Goal: Use online tool/utility: Utilize a website feature to perform a specific function

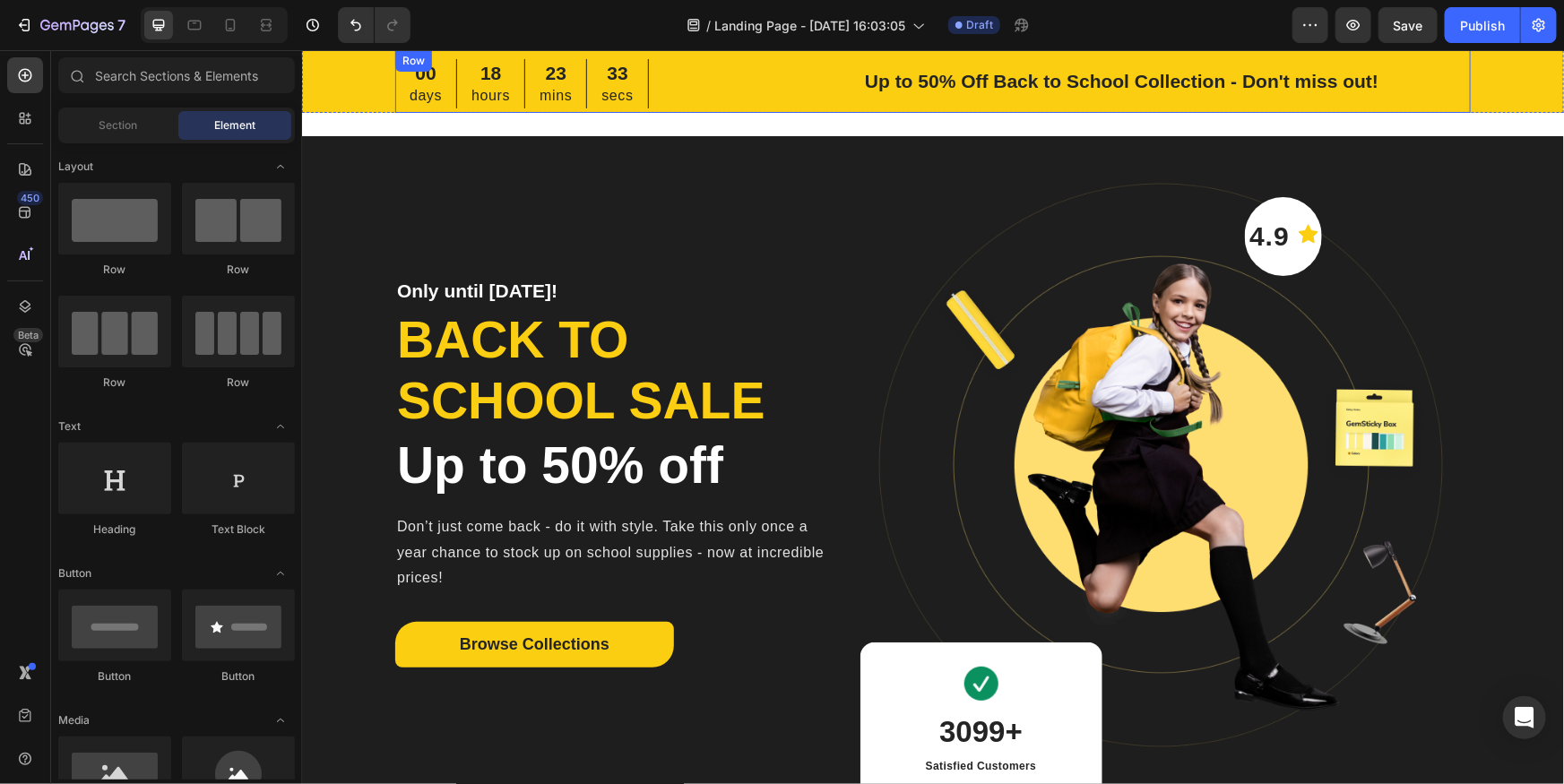
click at [739, 104] on div "00 days 18 hours 23 mins 33 secs CountDown Timer Up to 50% Off Back to School C…" at bounding box center [931, 80] width 1075 height 63
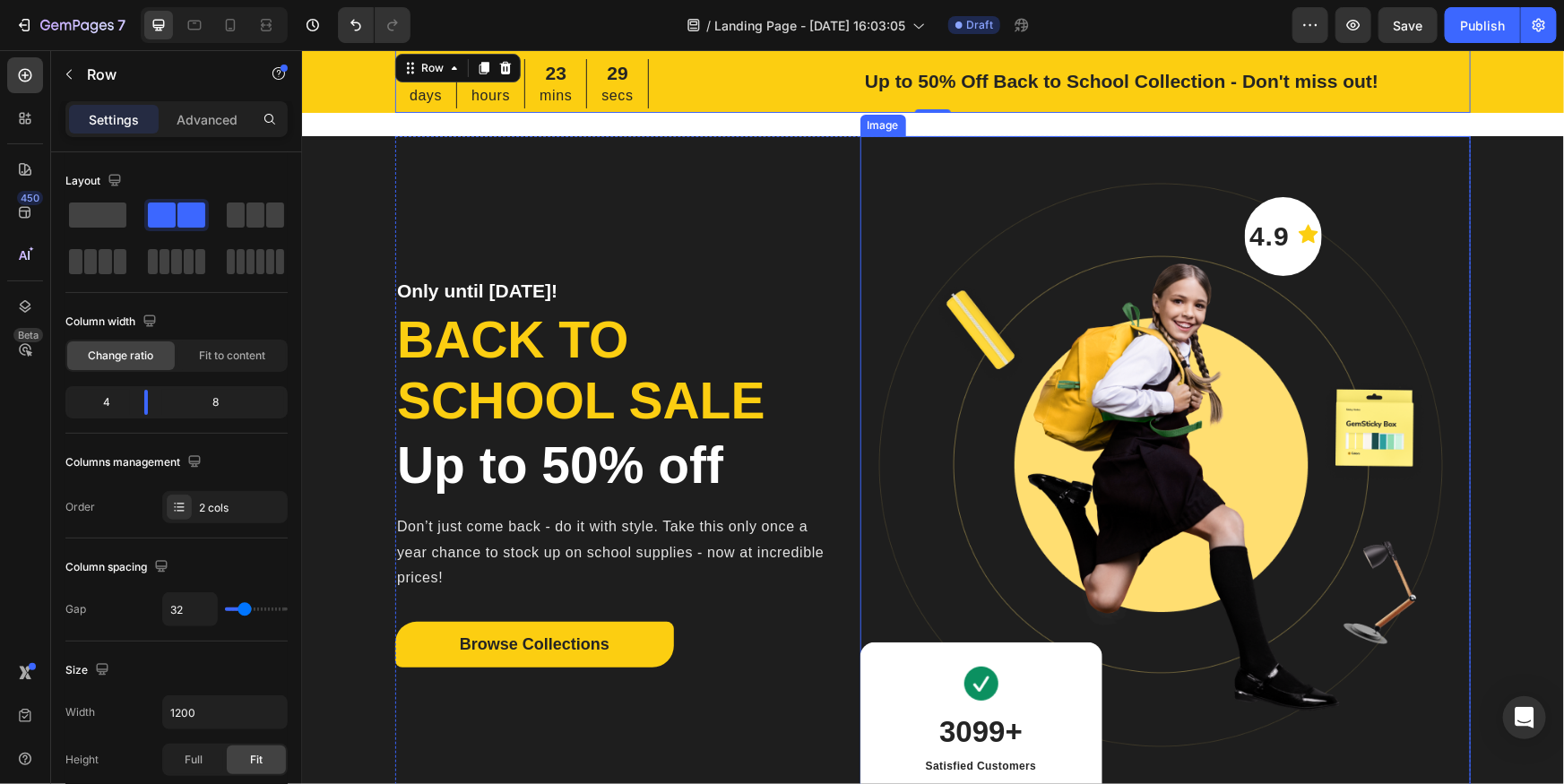
click at [1101, 247] on img at bounding box center [1165, 477] width 610 height 685
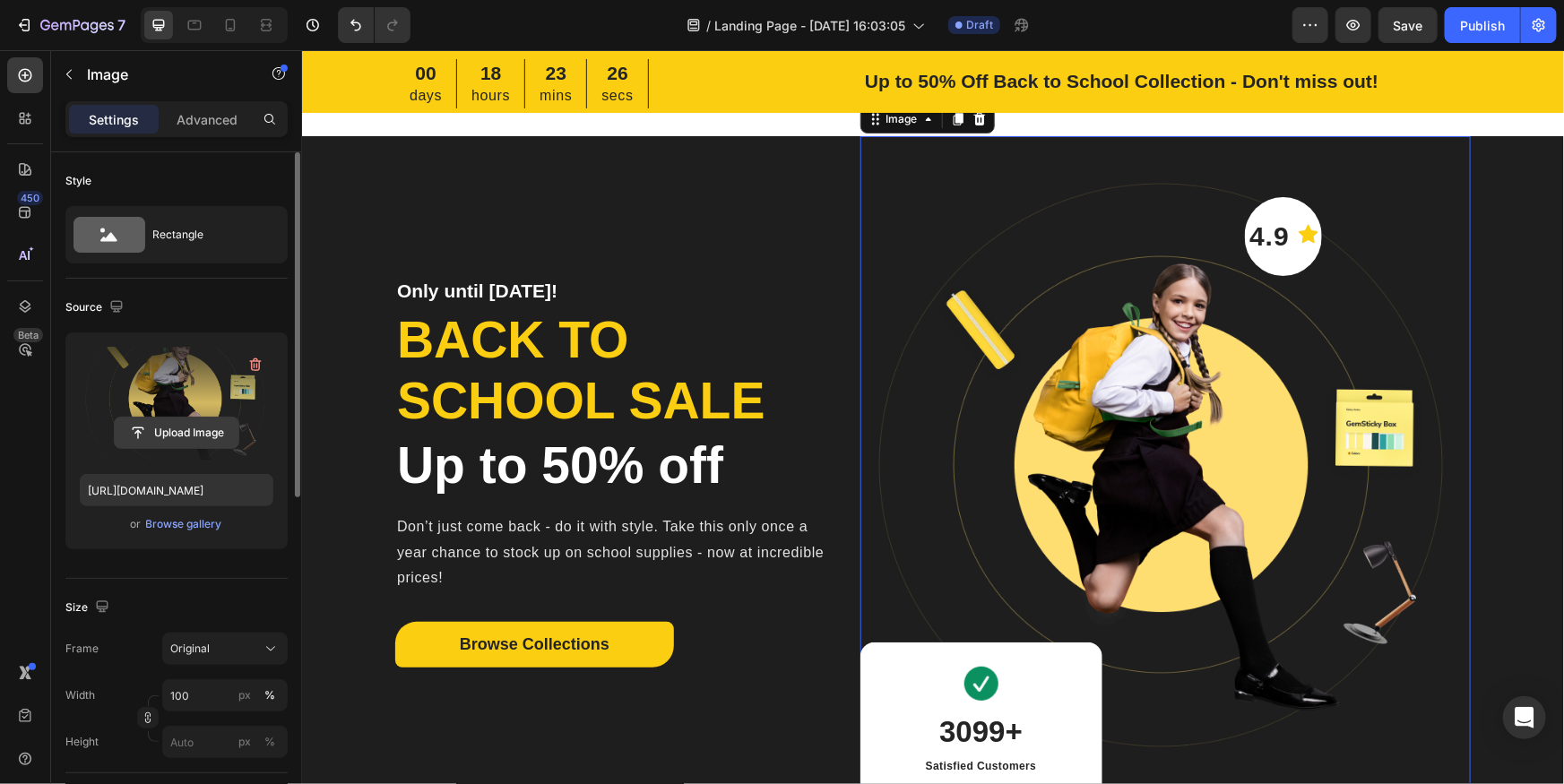
click at [186, 430] on input "file" at bounding box center [177, 432] width 124 height 30
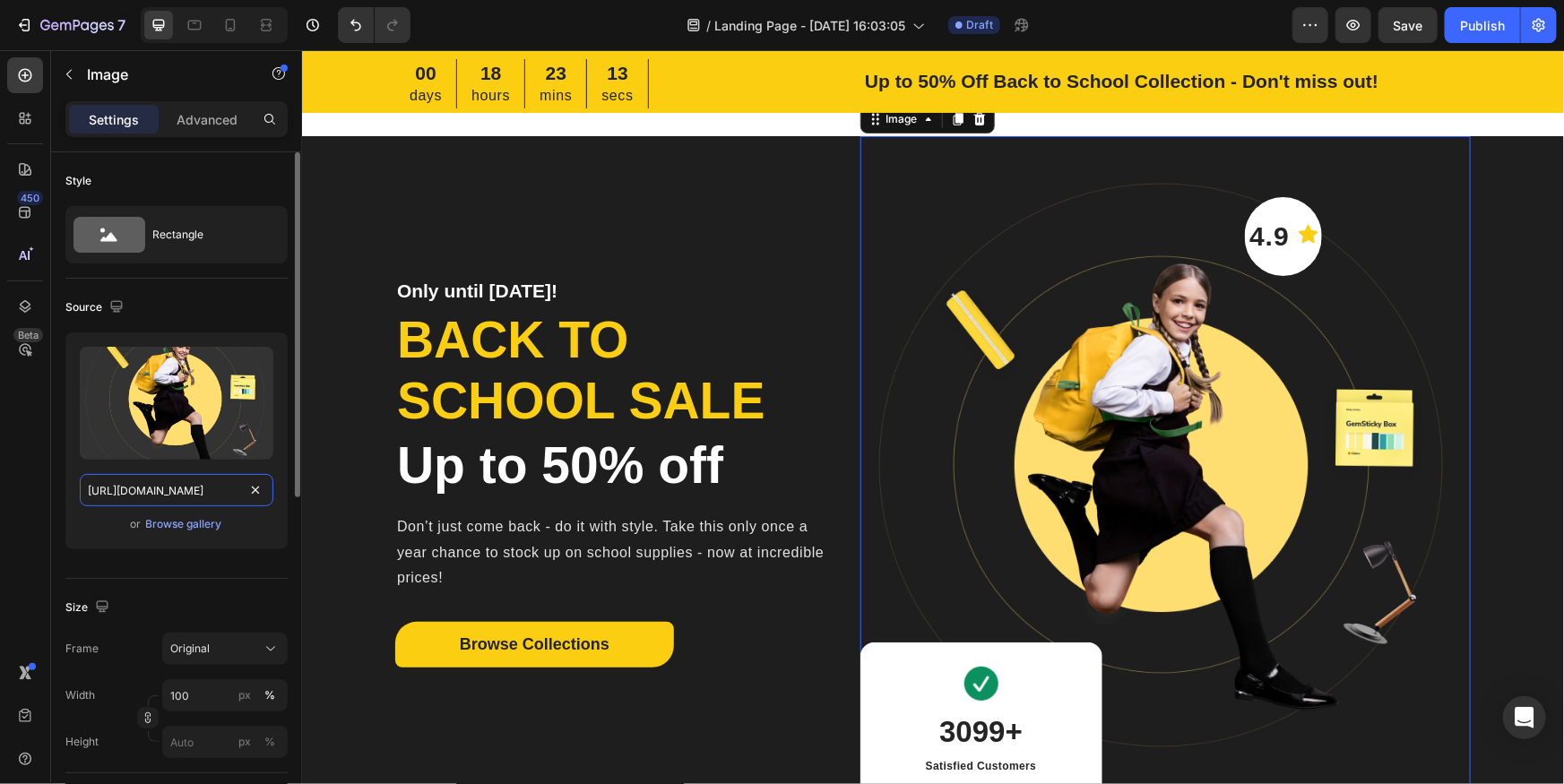
click at [182, 492] on input "[URL][DOMAIN_NAME]" at bounding box center [176, 490] width 193 height 32
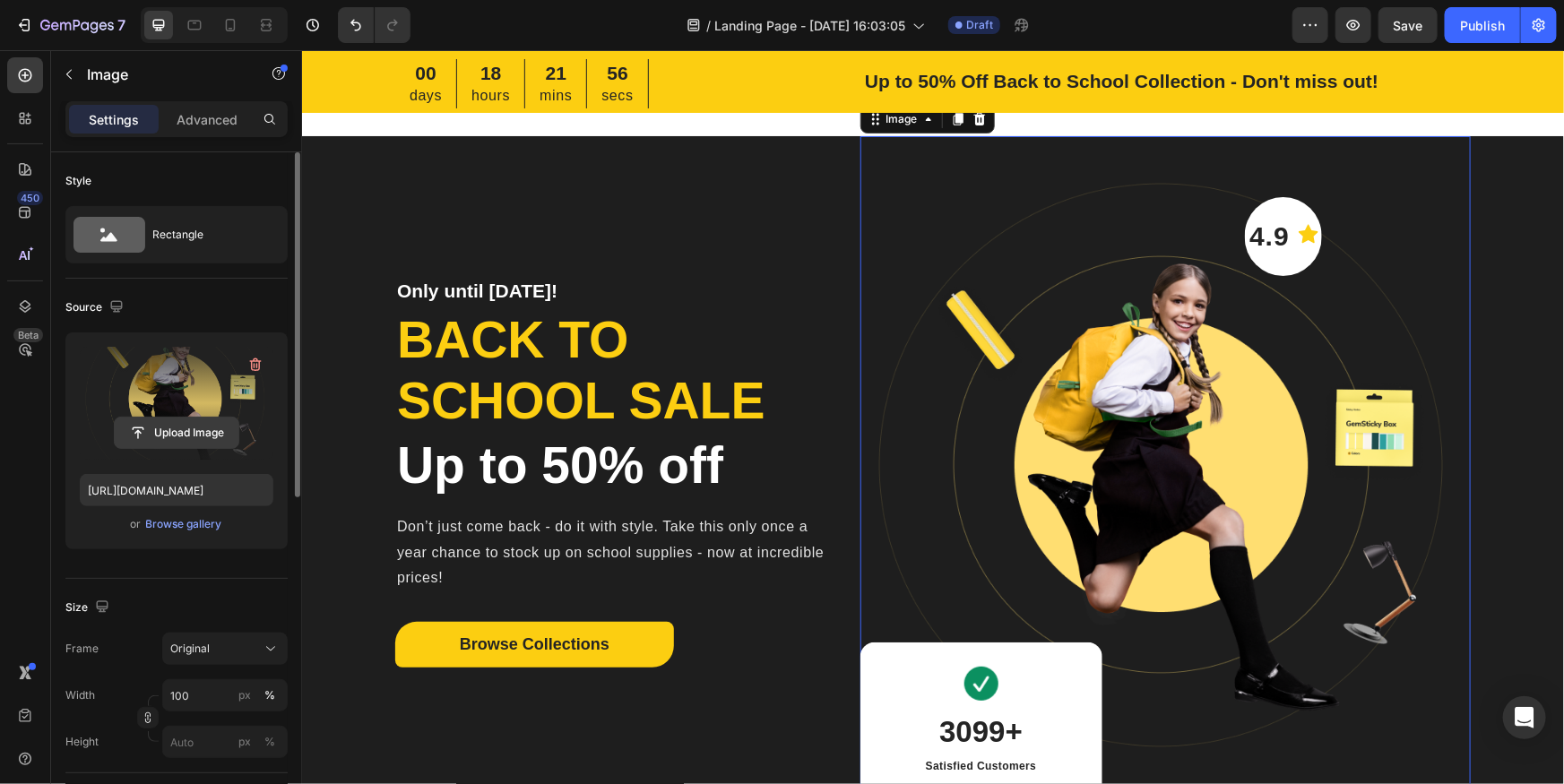
click at [178, 434] on input "file" at bounding box center [177, 432] width 124 height 30
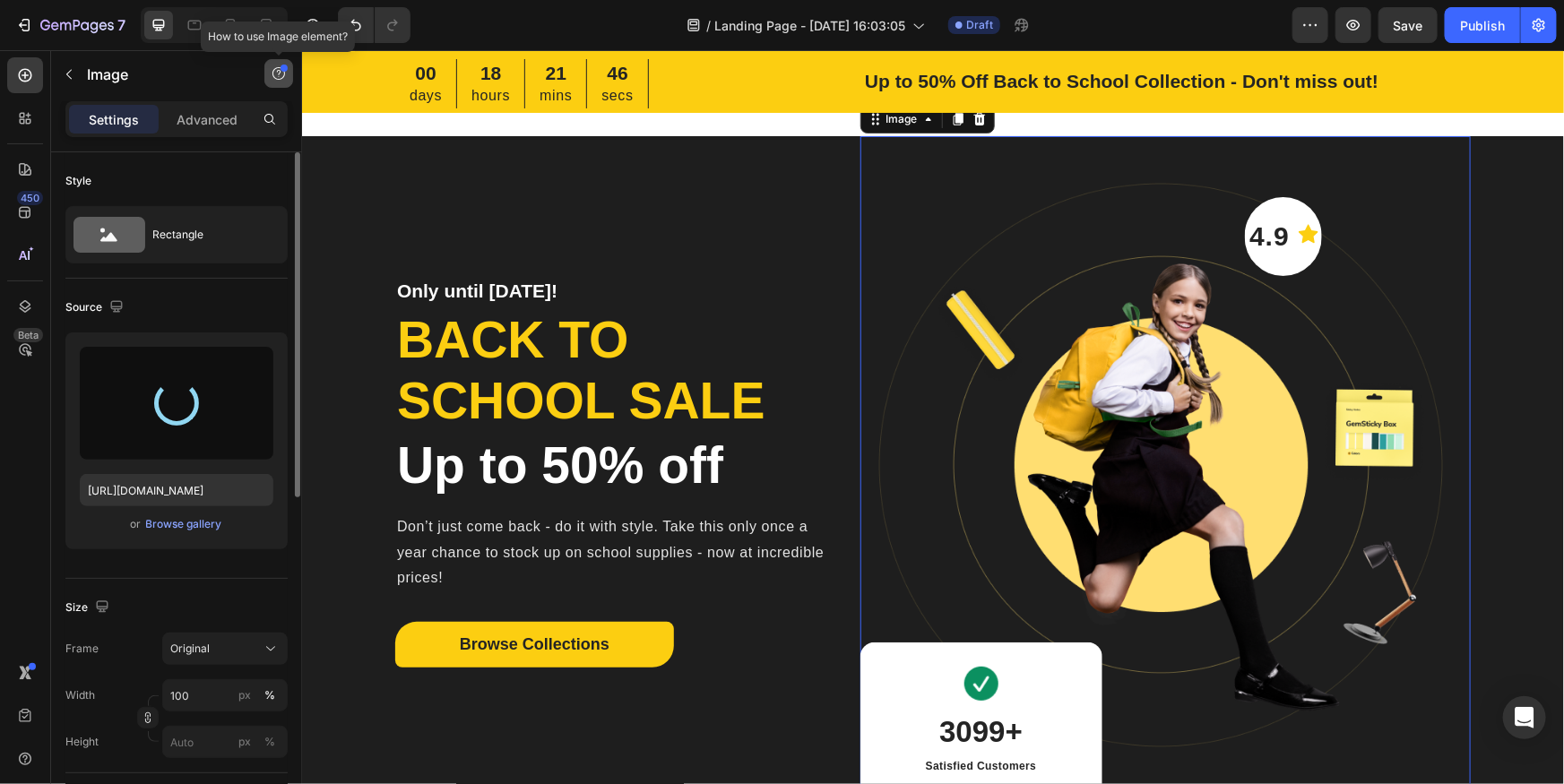
type input "[URL][DOMAIN_NAME]"
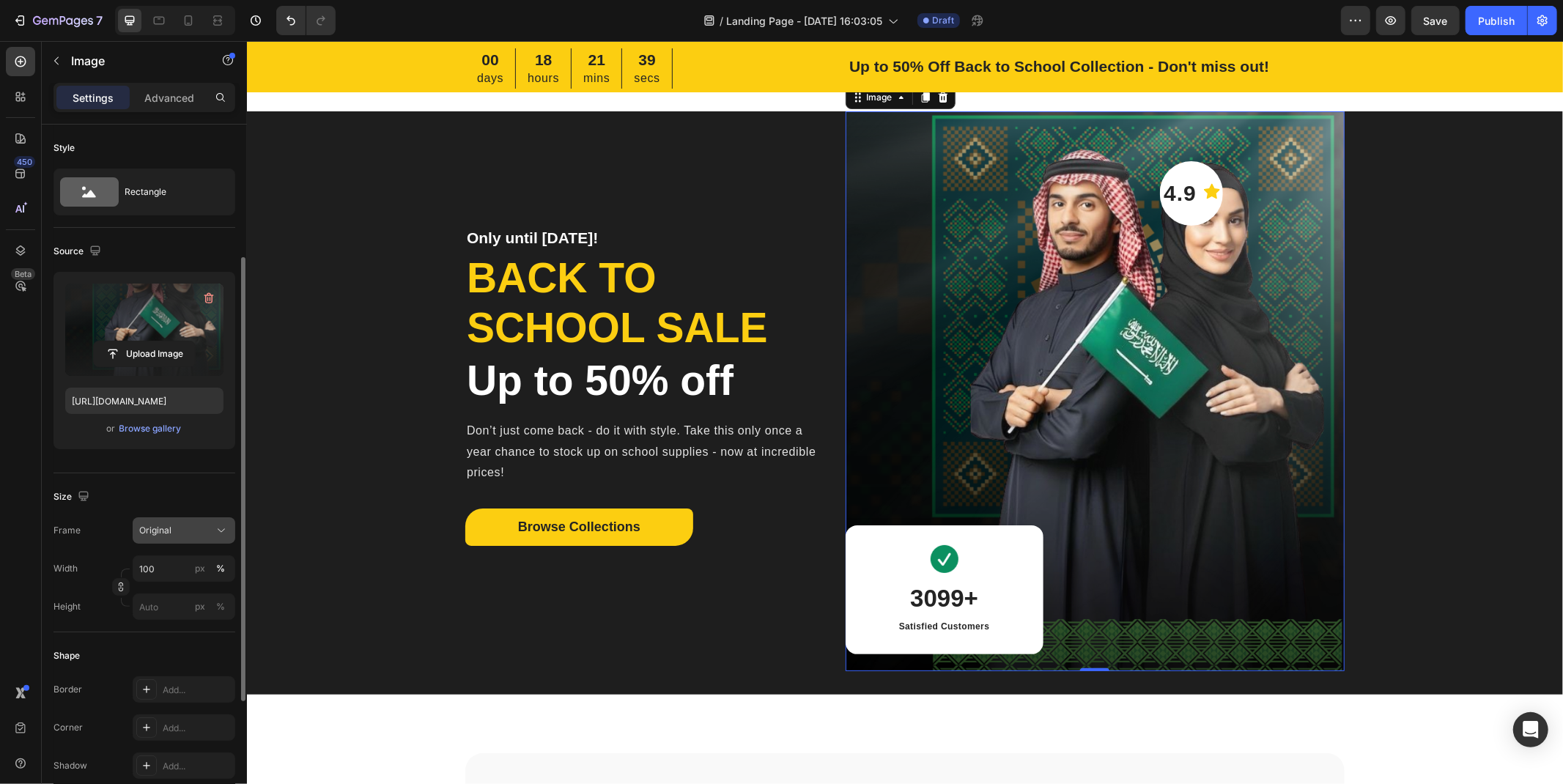
scroll to position [81, 0]
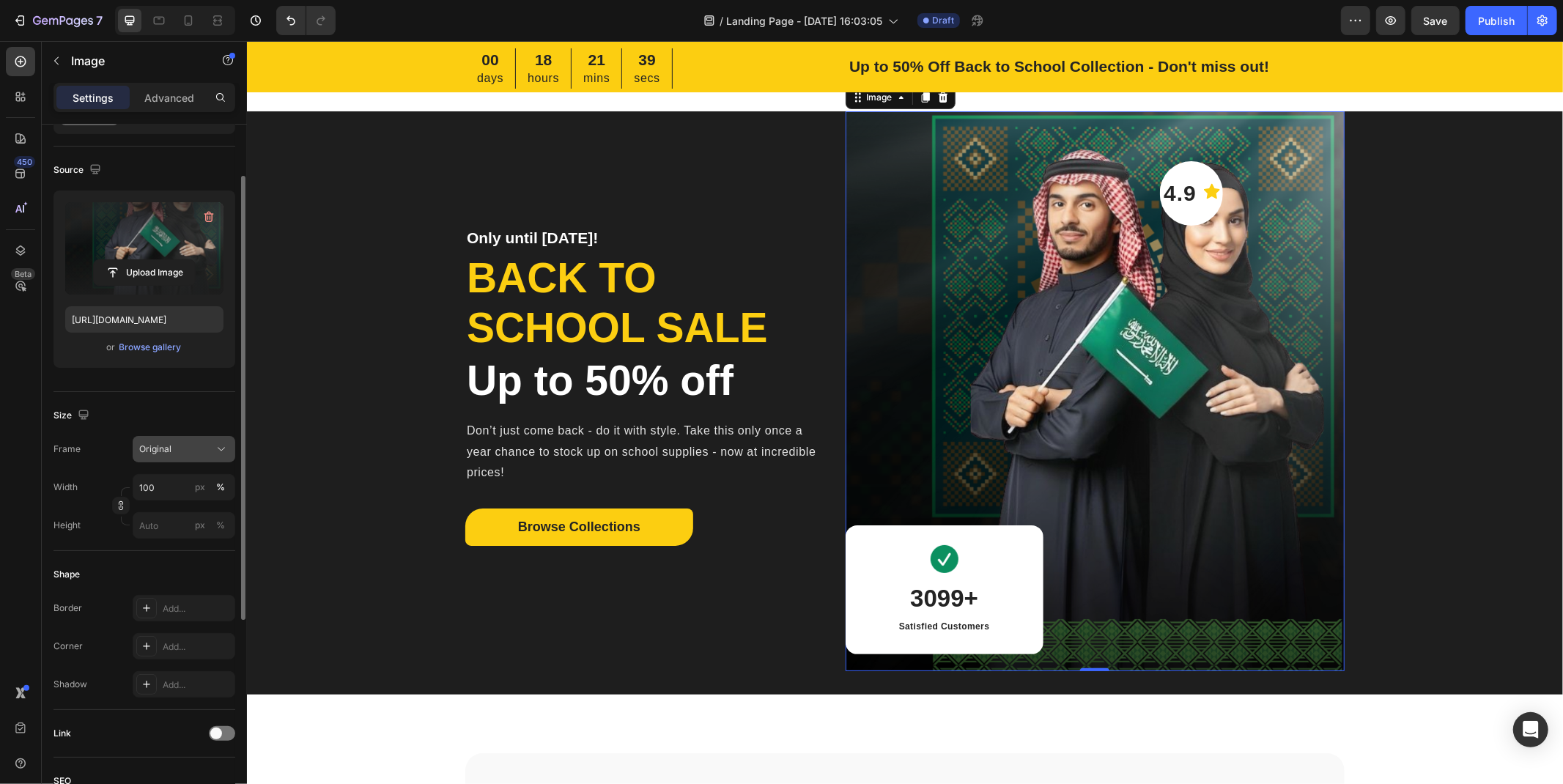
click at [178, 457] on button "Original" at bounding box center [184, 449] width 103 height 26
click at [195, 516] on div "Vertical" at bounding box center [181, 513] width 85 height 15
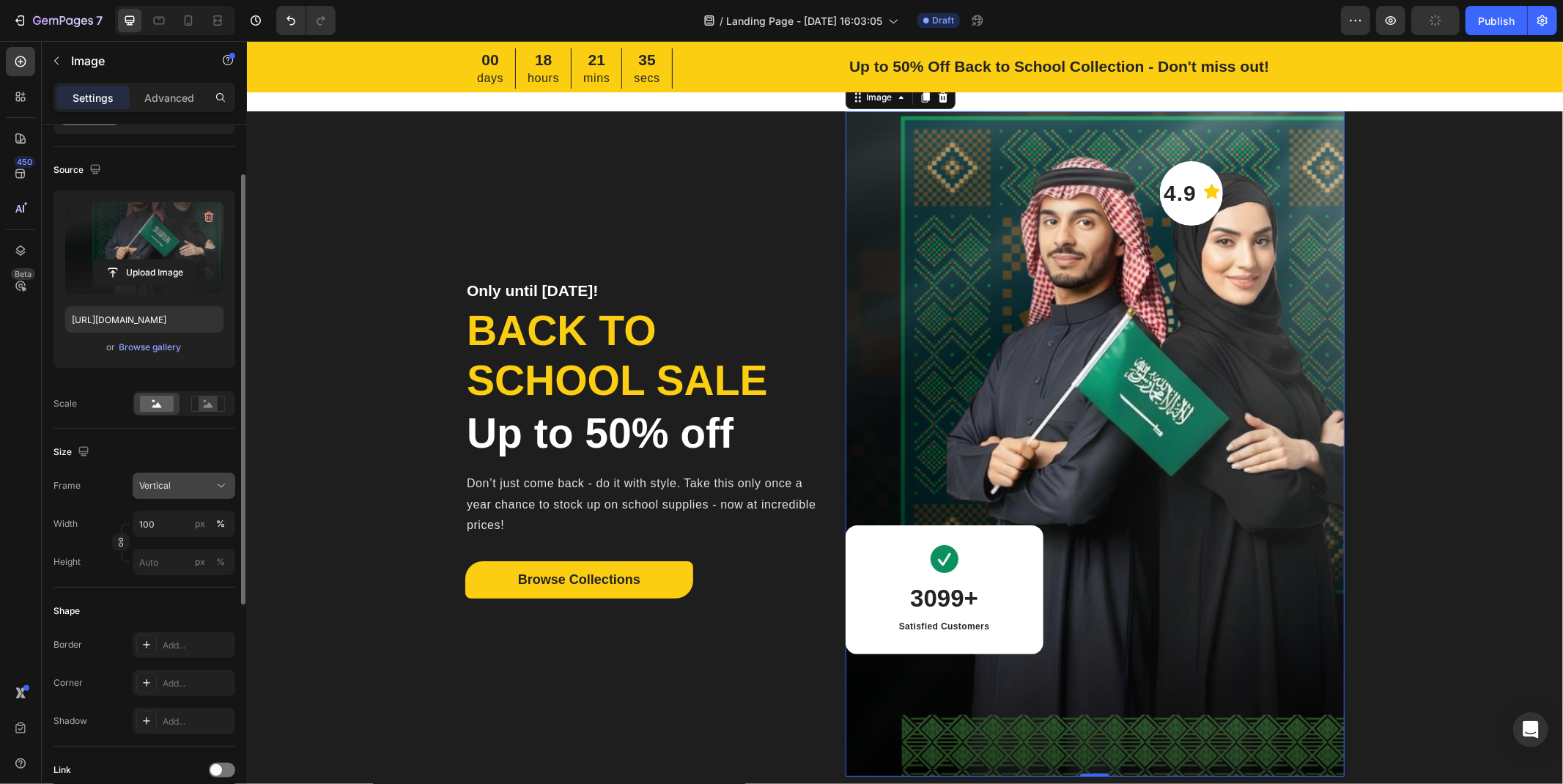
click at [185, 487] on div "Vertical" at bounding box center [175, 486] width 72 height 13
click at [183, 516] on div "Square" at bounding box center [181, 522] width 85 height 15
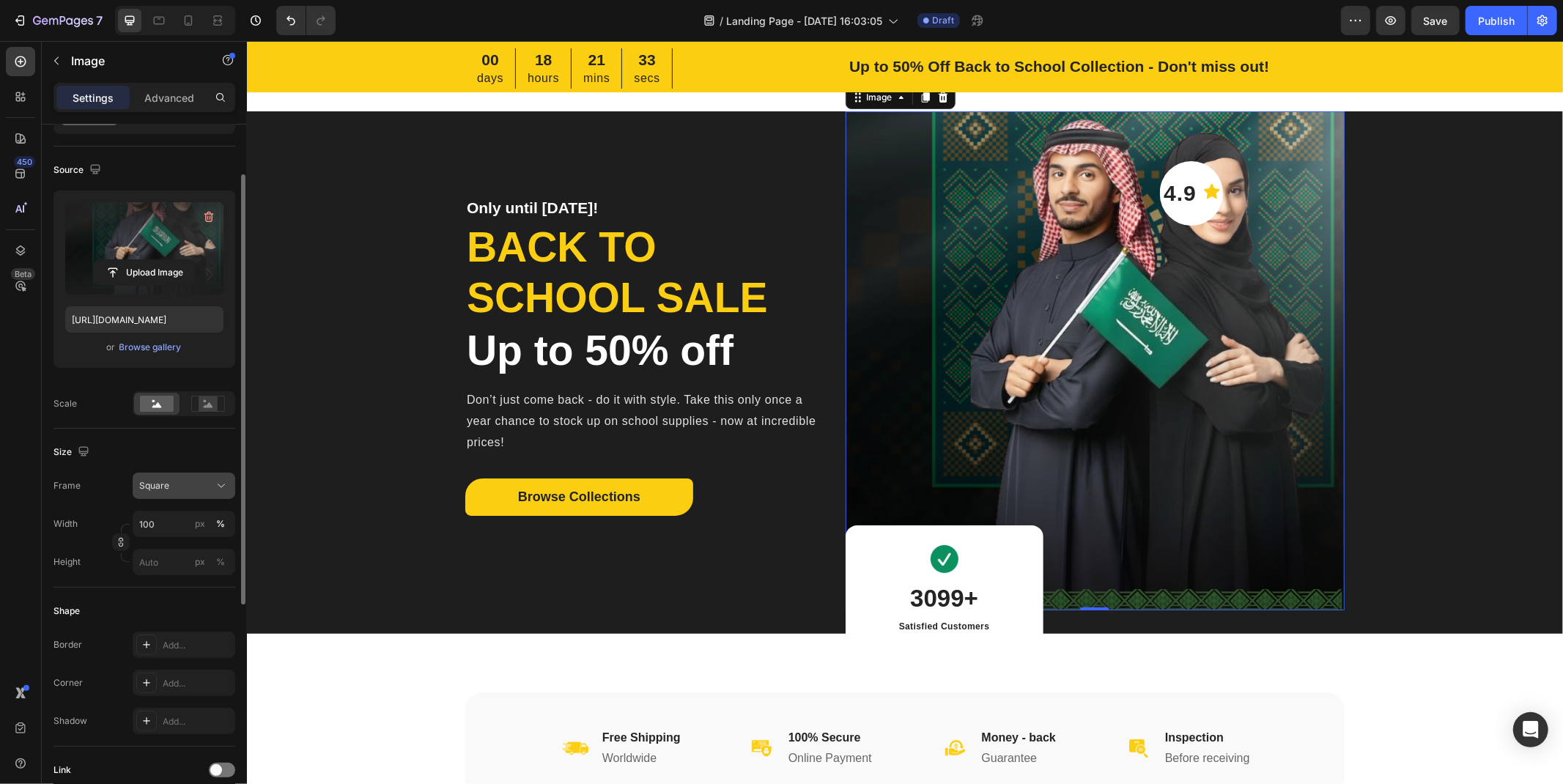
click at [191, 492] on div "Square" at bounding box center [175, 486] width 72 height 13
click at [195, 624] on div "Custom" at bounding box center [181, 630] width 85 height 13
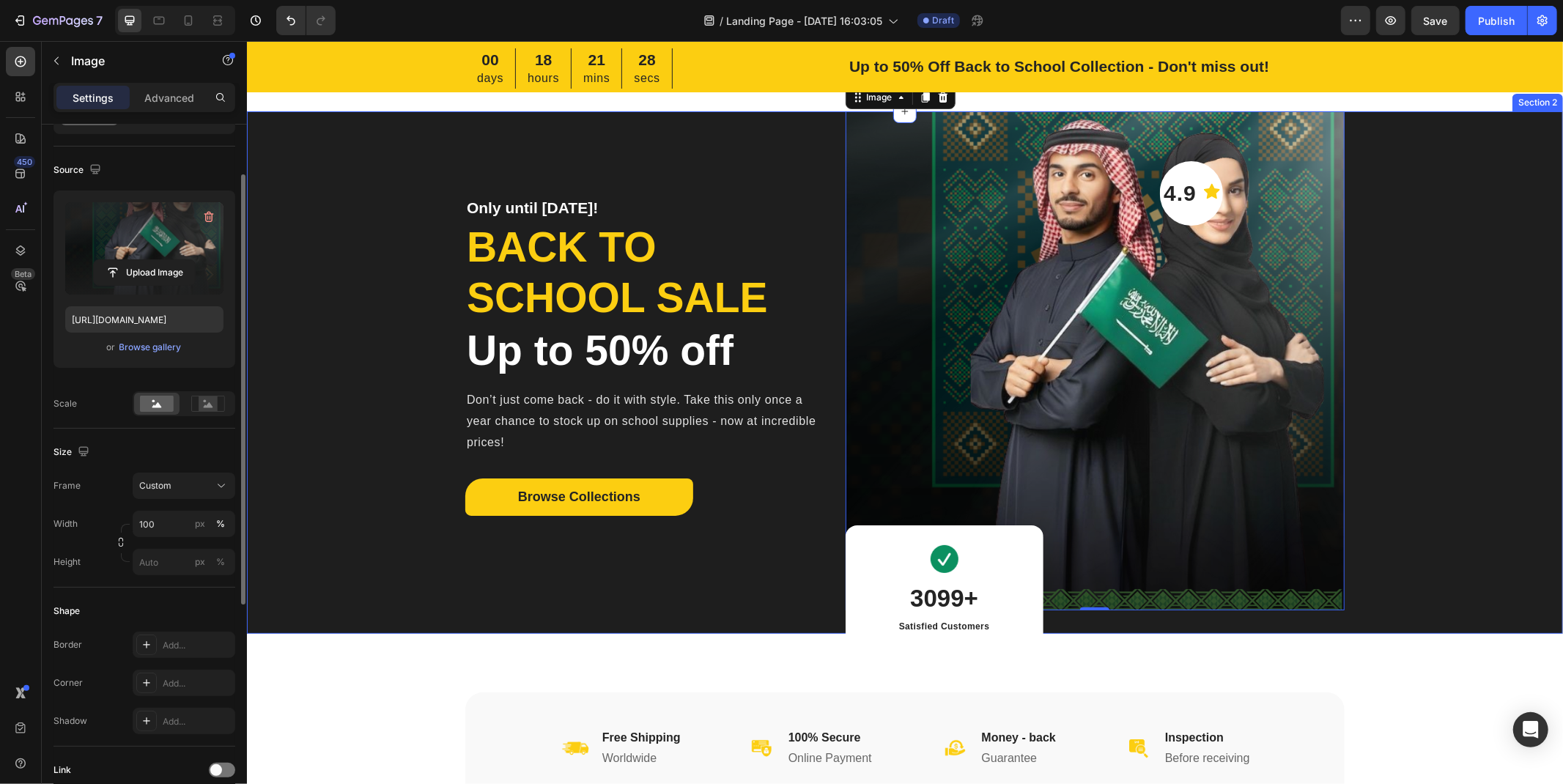
click at [1278, 368] on div "Only until [DATE]! Heading Back to school sale Heading Up to 50% off Heading Do…" at bounding box center [903, 359] width 1316 height 499
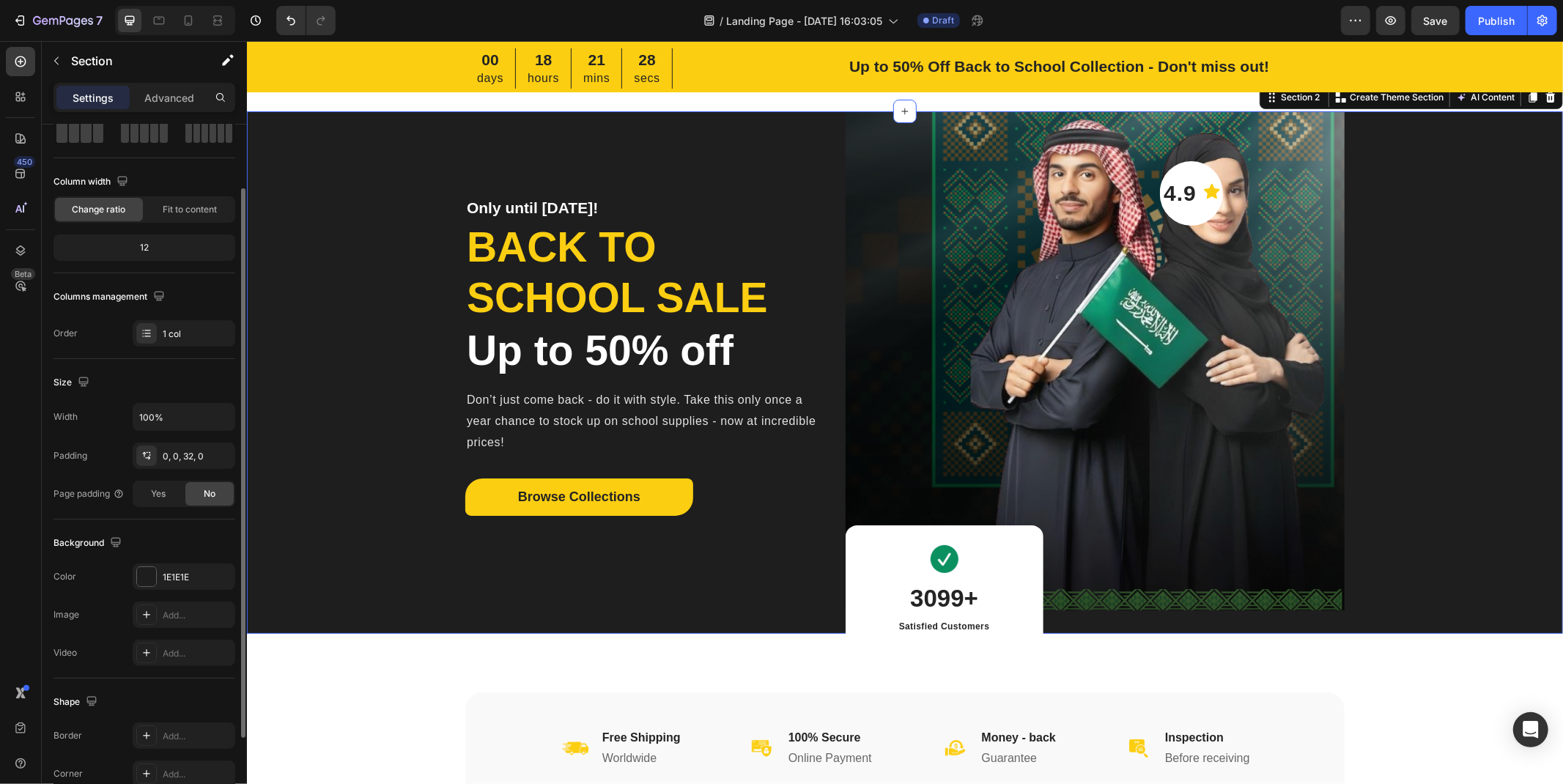
scroll to position [0, 0]
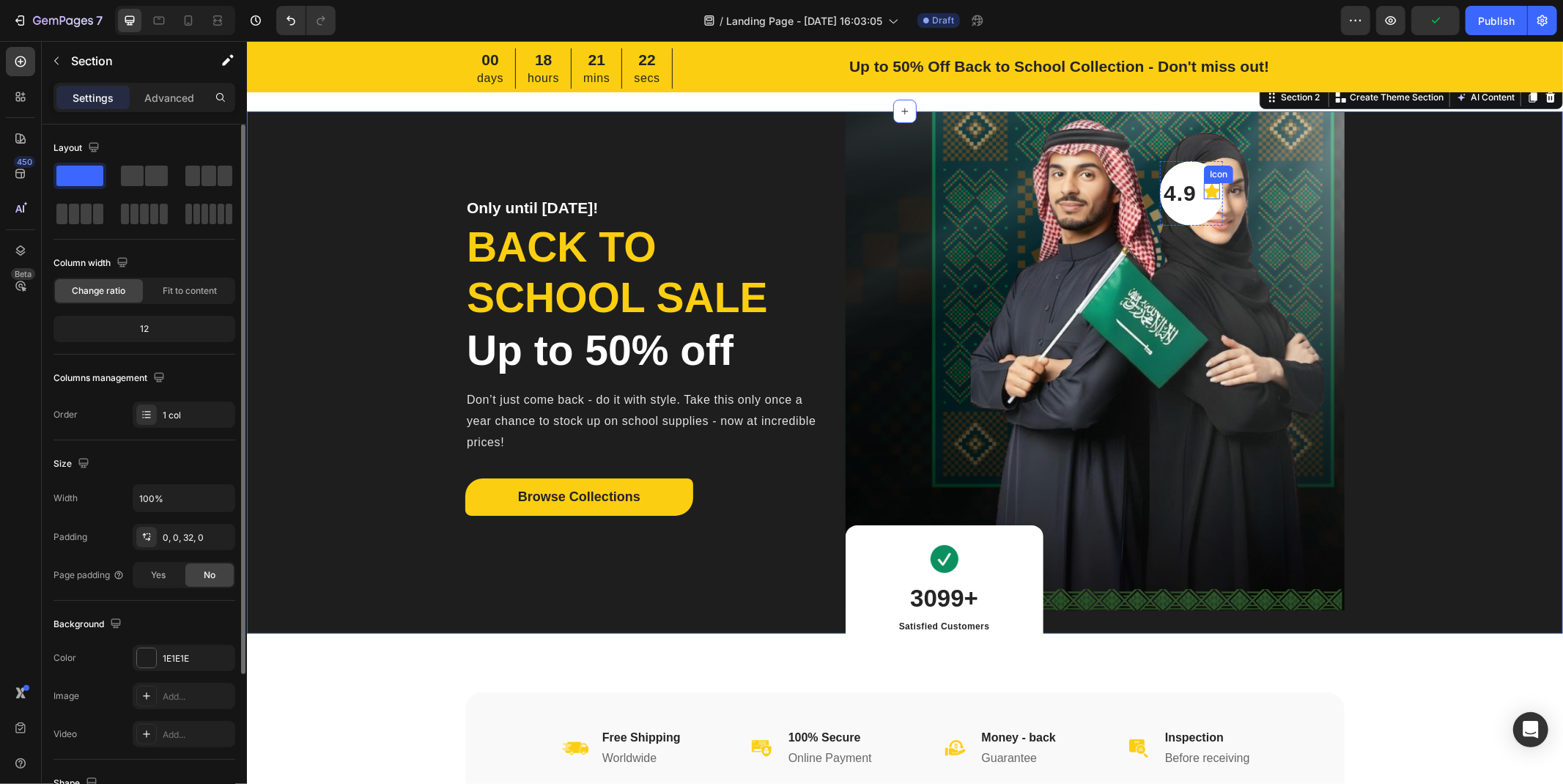
click at [1203, 201] on div "Icon" at bounding box center [1211, 193] width 16 height 21
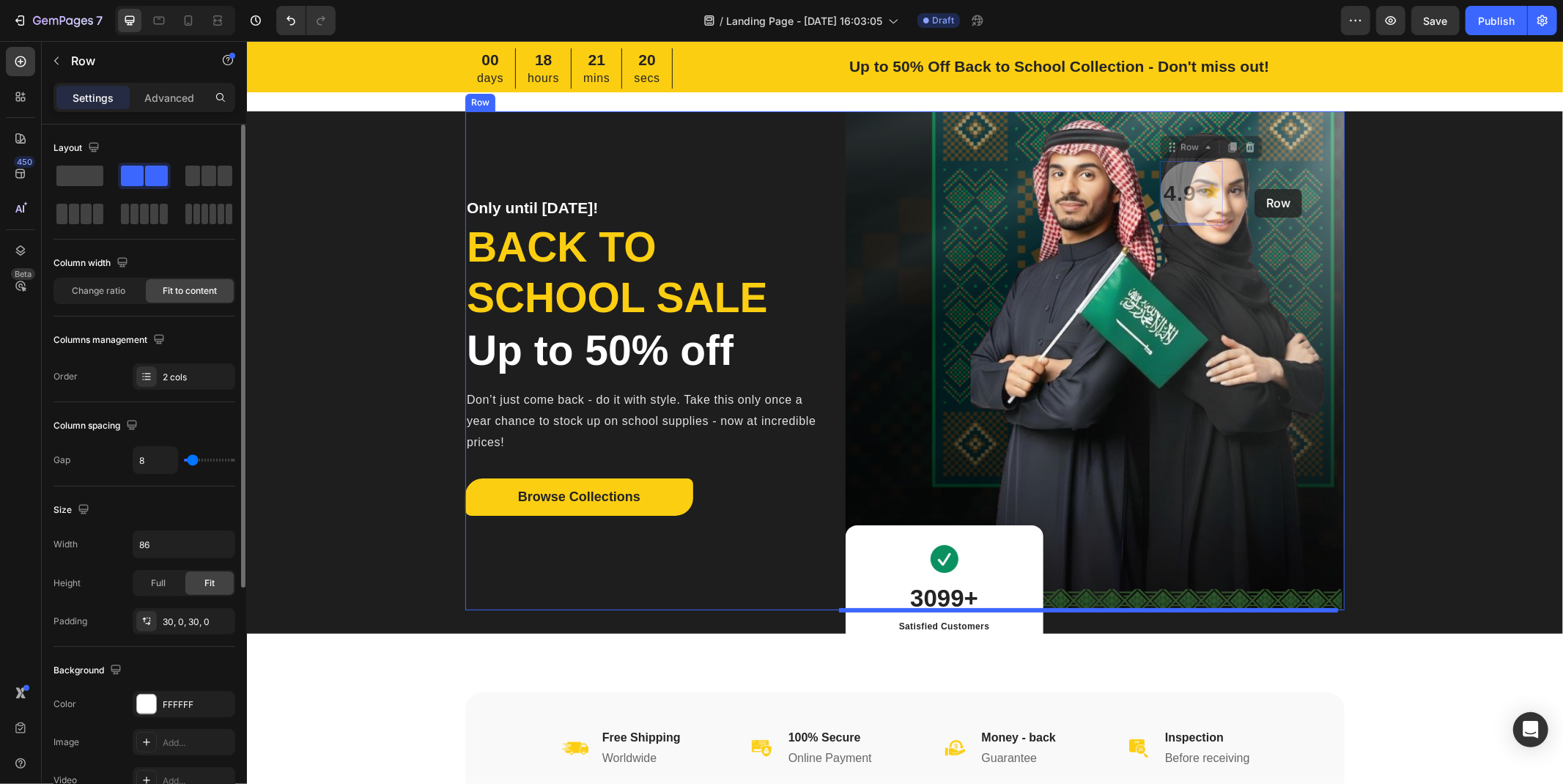
drag, startPoint x: 1185, startPoint y: 209, endPoint x: 1254, endPoint y: 189, distance: 71.8
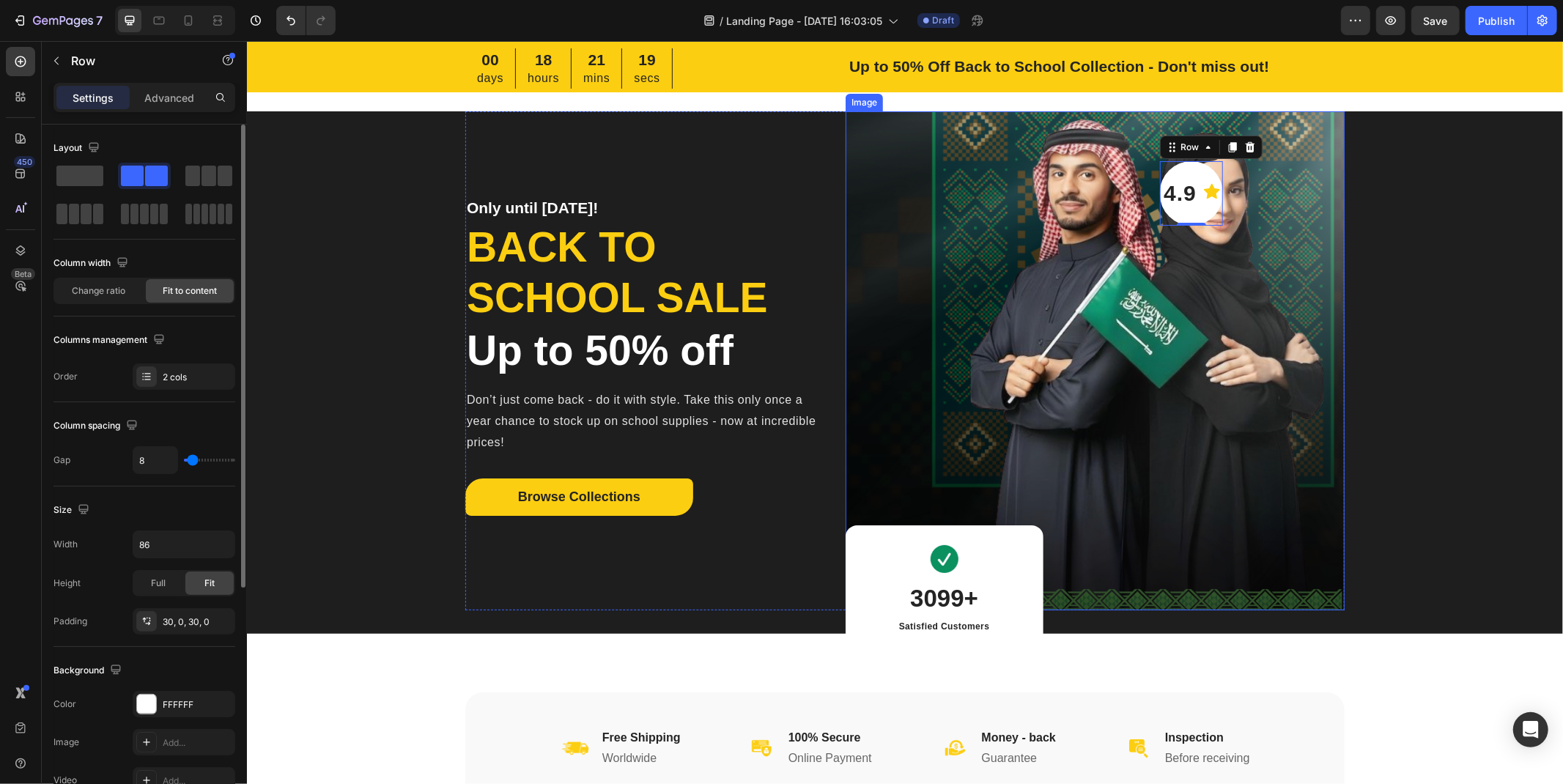
click at [1250, 250] on img at bounding box center [1093, 359] width 499 height 499
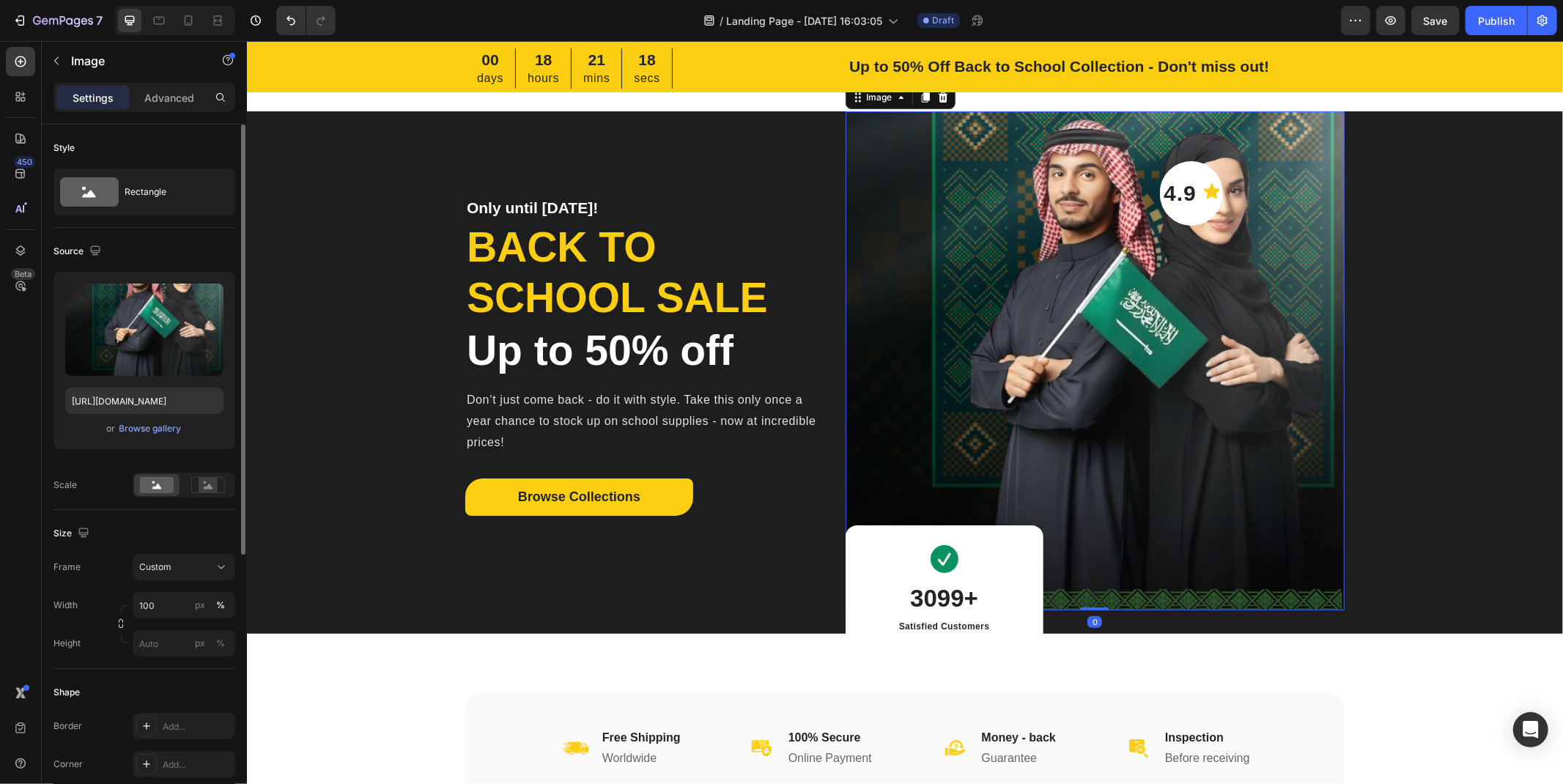
click at [1186, 210] on div "4.9 Text block Icon Row" at bounding box center [1190, 192] width 63 height 64
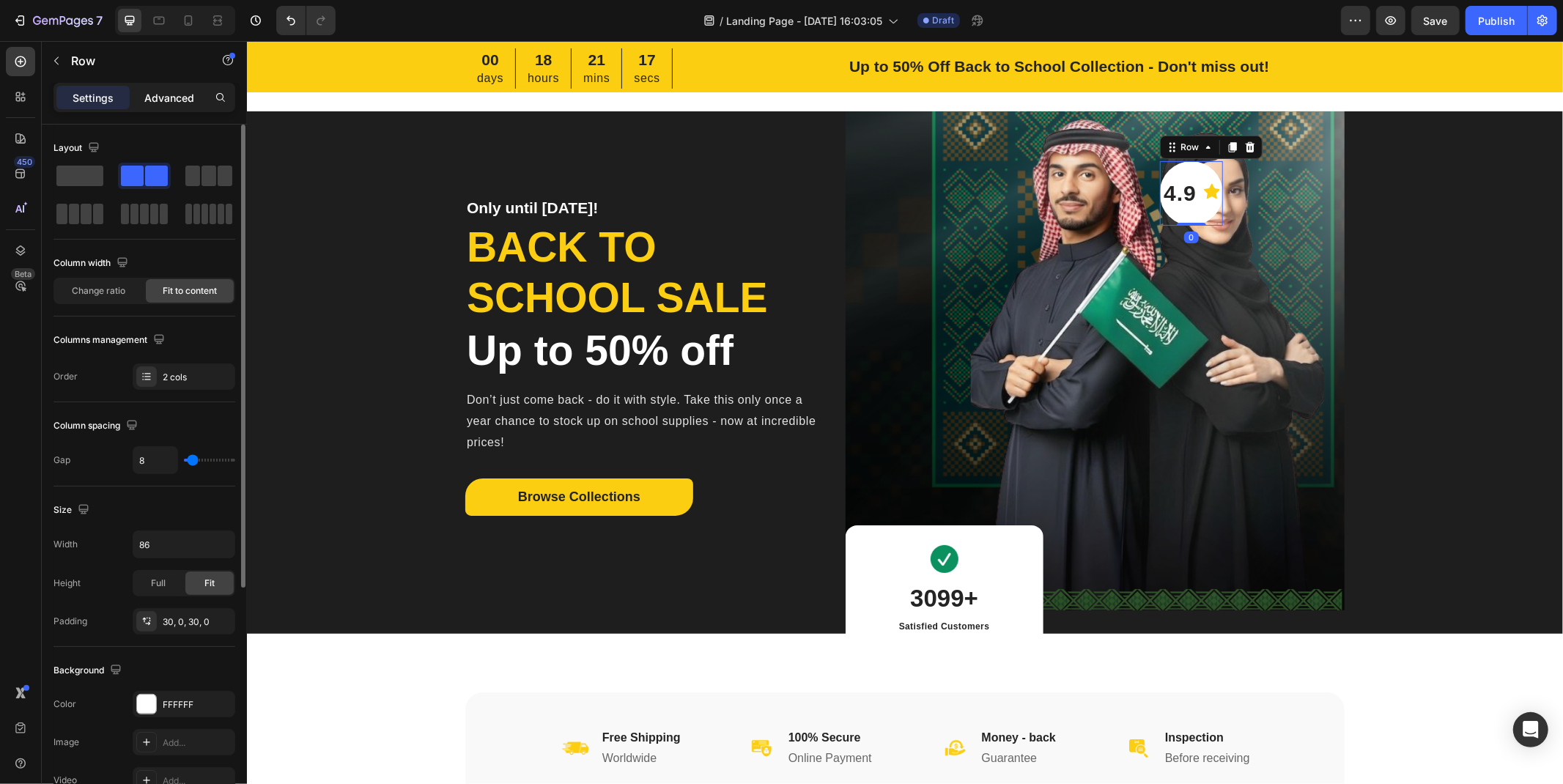
click at [193, 100] on p "Advanced" at bounding box center [169, 98] width 50 height 16
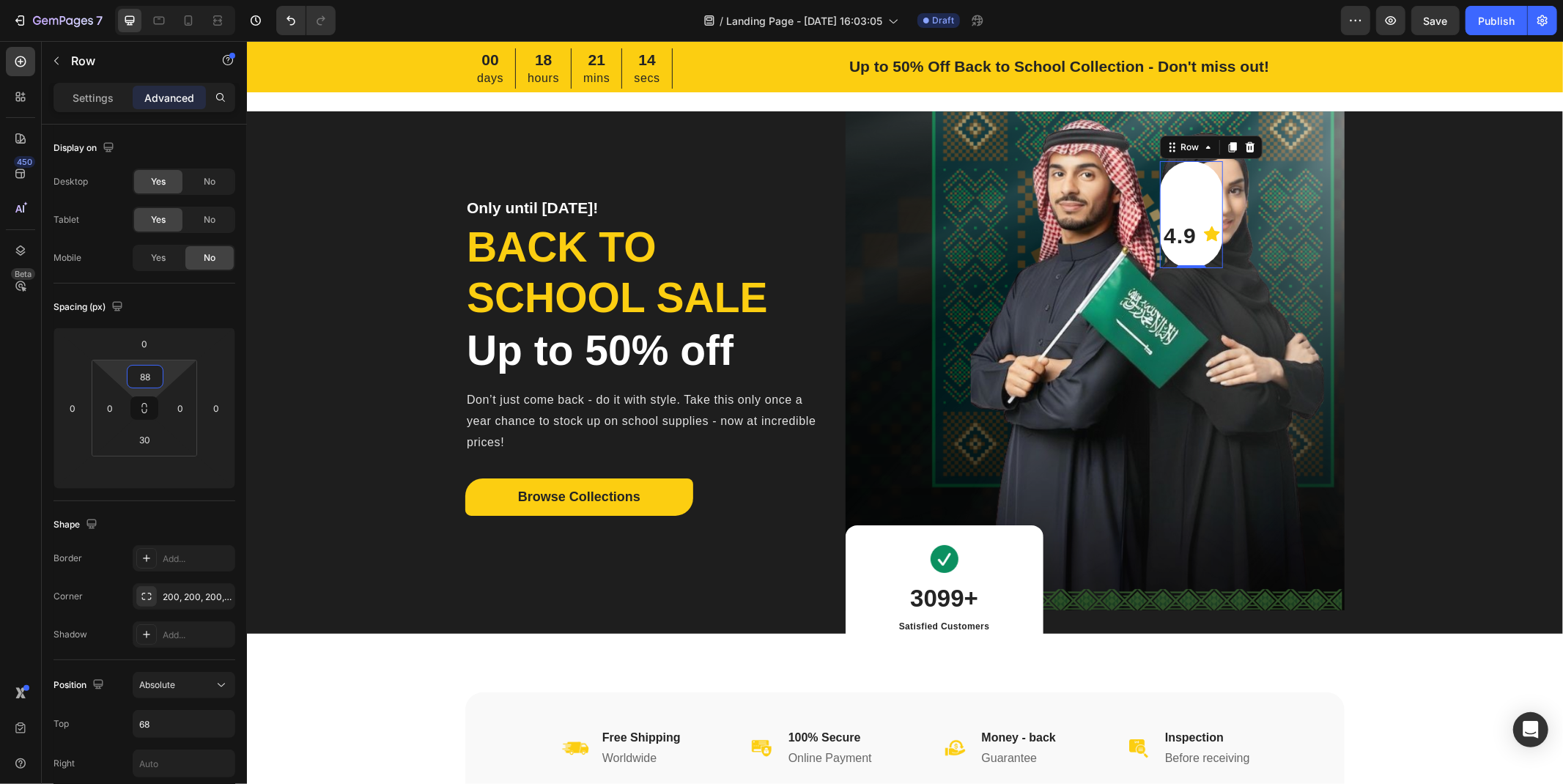
drag, startPoint x: 150, startPoint y: 361, endPoint x: 145, endPoint y: 338, distance: 23.5
click at [145, 0] on html "7 Version history / Landing Page - [DATE] 16:03:05 Draft Preview Save Publish 4…" at bounding box center [781, 0] width 1563 height 0
type input "30"
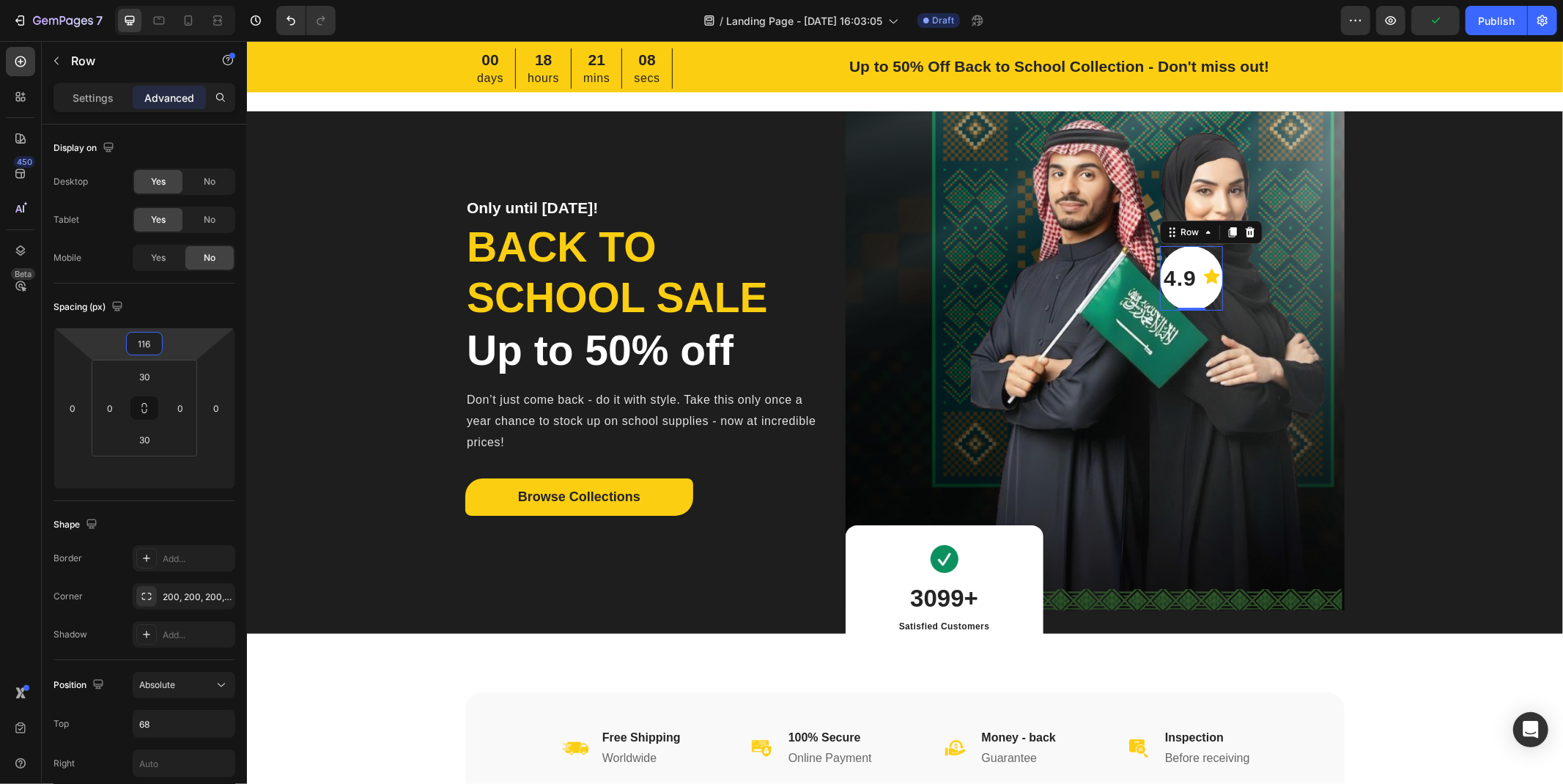
type input "114"
drag, startPoint x: 162, startPoint y: 342, endPoint x: 56, endPoint y: 296, distance: 115.6
click at [56, 0] on html "7 Version history / Landing Page - [DATE] 16:03:05 Draft Preview Publish 450 Be…" at bounding box center [781, 0] width 1563 height 0
